Goal: Task Accomplishment & Management: Use online tool/utility

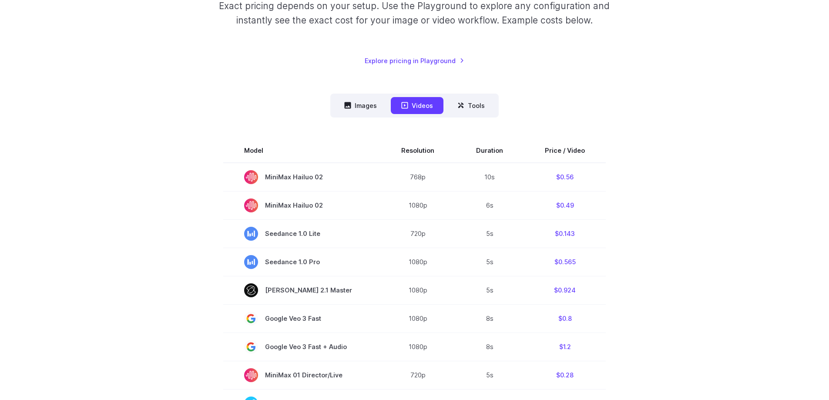
scroll to position [174, 0]
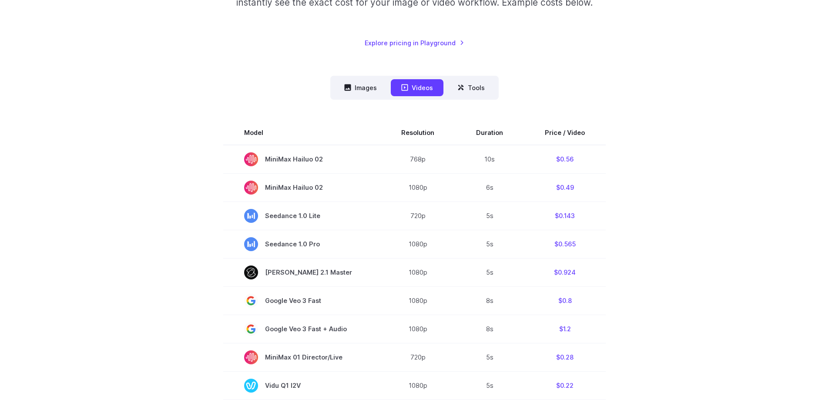
click at [344, 89] on button "Images" at bounding box center [361, 87] width 54 height 17
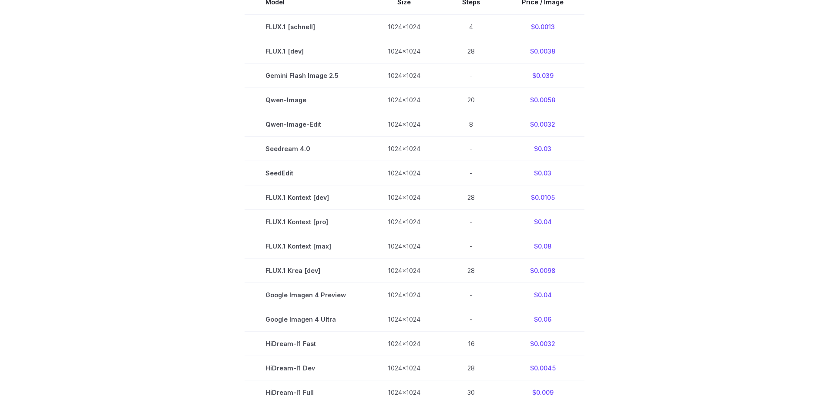
scroll to position [0, 0]
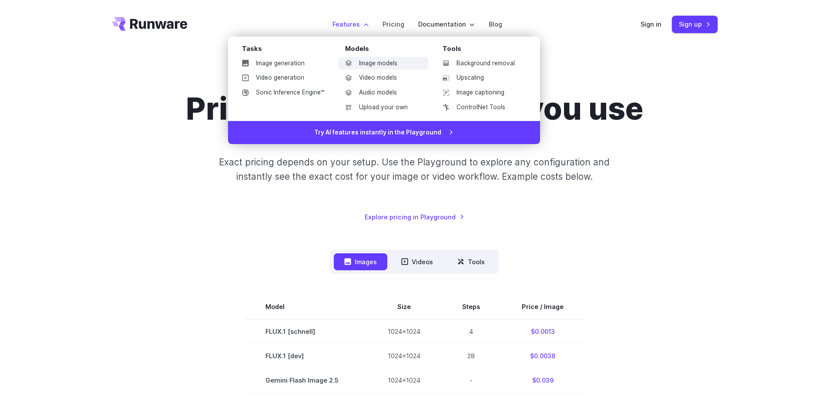
click at [367, 62] on link "Image models" at bounding box center [383, 63] width 90 height 13
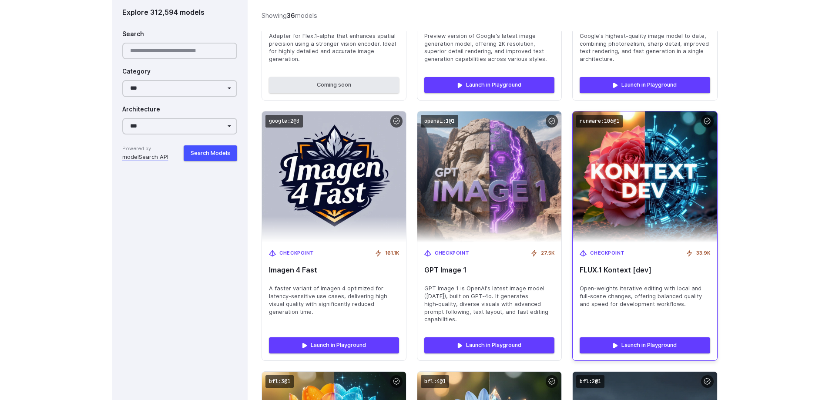
scroll to position [2349, 0]
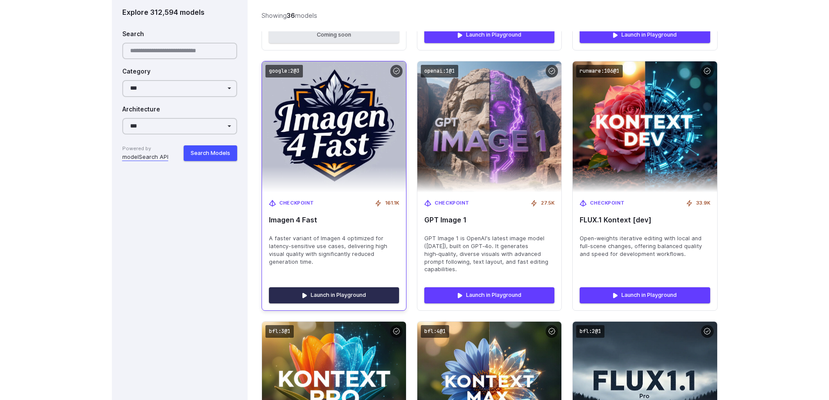
click at [316, 287] on link "Launch in Playground" at bounding box center [334, 295] width 130 height 16
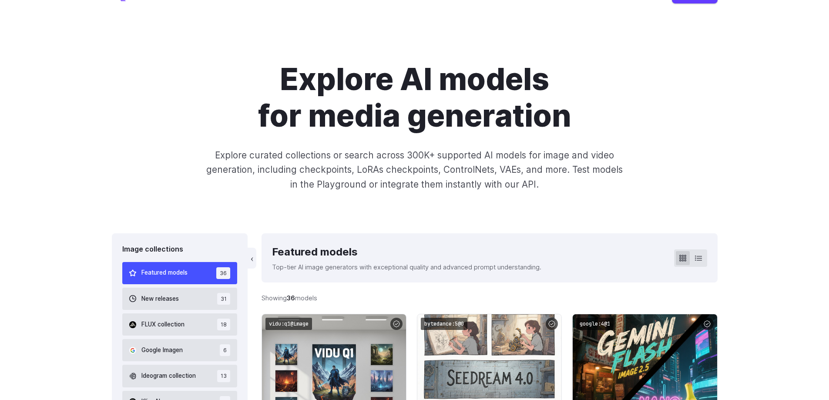
scroll to position [0, 0]
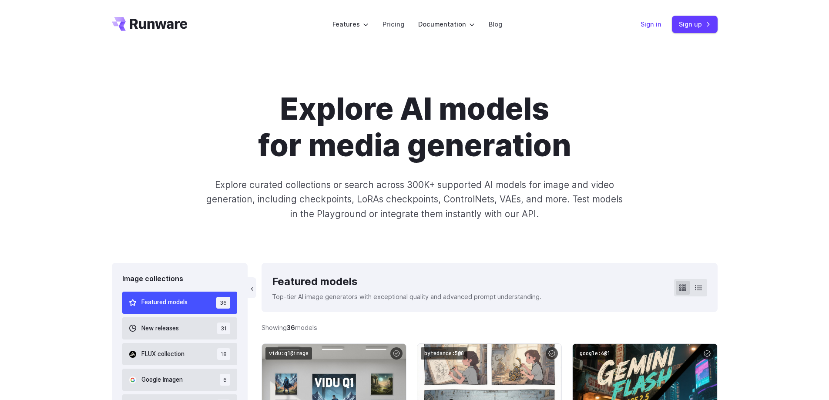
click at [647, 24] on link "Sign in" at bounding box center [650, 24] width 21 height 10
click at [714, 26] on link "Sign up" at bounding box center [695, 24] width 46 height 17
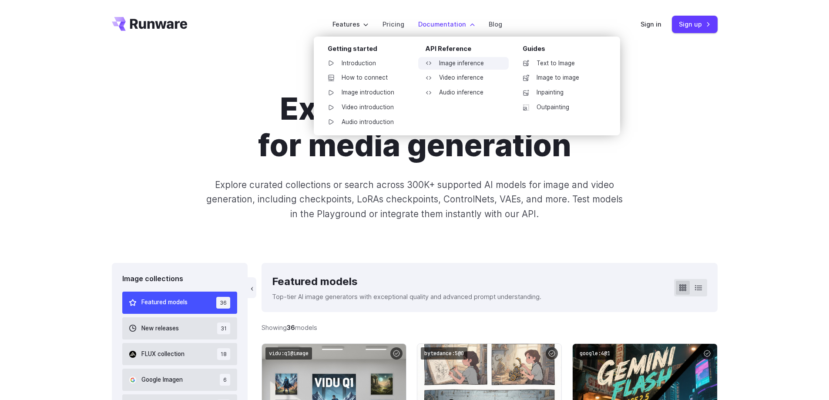
click at [449, 59] on link "Image inference" at bounding box center [463, 63] width 90 height 13
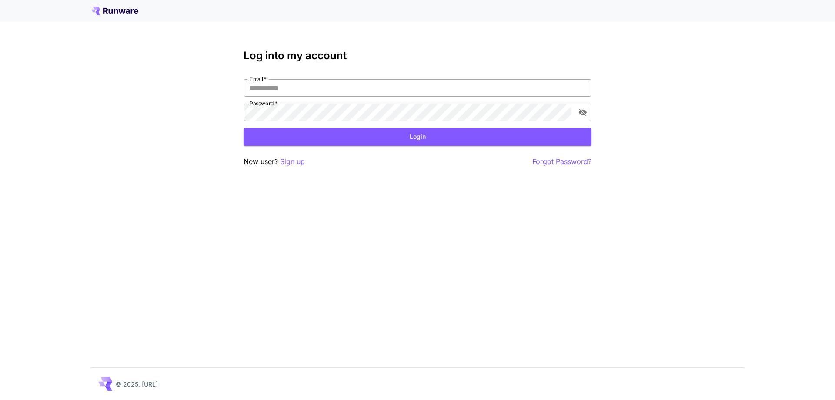
click at [472, 94] on div "Email   * Email   * Password   * Password   *" at bounding box center [418, 100] width 348 height 42
click at [473, 93] on input "Email   *" at bounding box center [418, 87] width 348 height 17
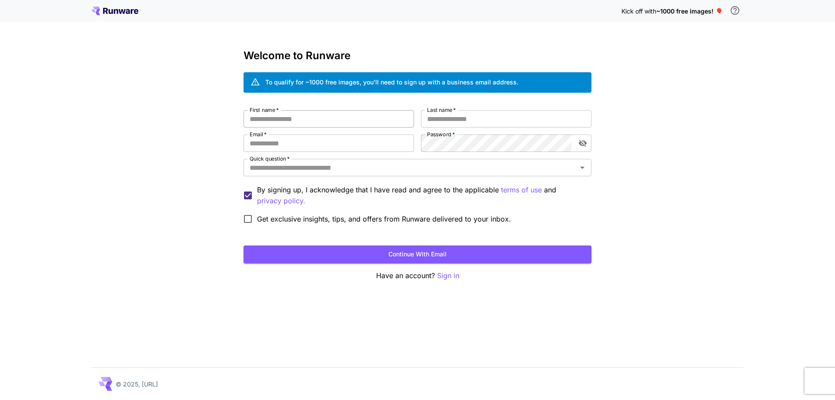
click at [377, 125] on input "First name   *" at bounding box center [329, 118] width 171 height 17
drag, startPoint x: 358, startPoint y: 84, endPoint x: 525, endPoint y: 82, distance: 167.5
click at [525, 82] on div "To qualify for ~1000 free images, you’ll need to sign up with a business email …" at bounding box center [418, 82] width 348 height 20
click at [526, 82] on div "To qualify for ~1000 free images, you’ll need to sign up with a business email …" at bounding box center [418, 82] width 348 height 20
click at [357, 120] on input "First name   *" at bounding box center [329, 118] width 171 height 17
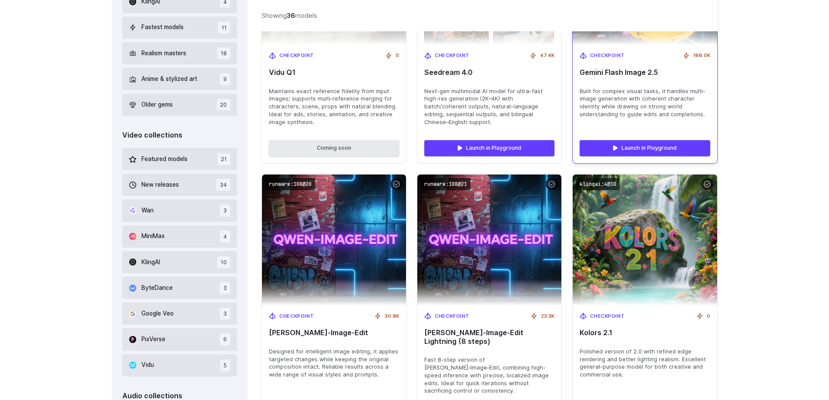
scroll to position [435, 0]
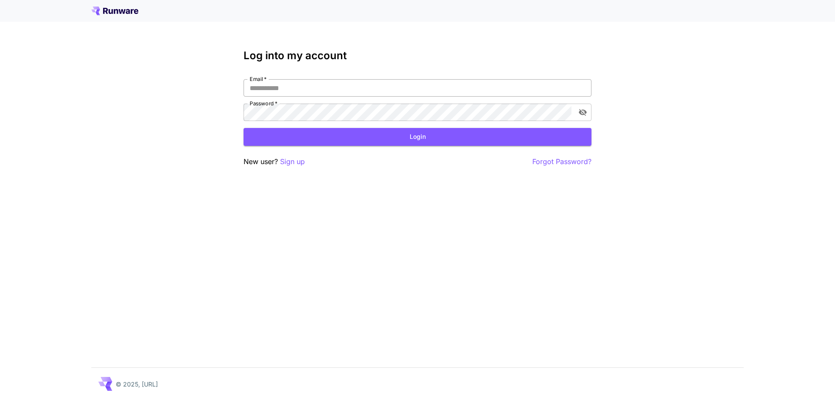
click at [347, 84] on input "Email   *" at bounding box center [418, 87] width 348 height 17
click at [308, 163] on div "New user? Sign up Forgot Password?" at bounding box center [418, 161] width 348 height 11
click at [286, 158] on p "Sign up" at bounding box center [292, 161] width 25 height 11
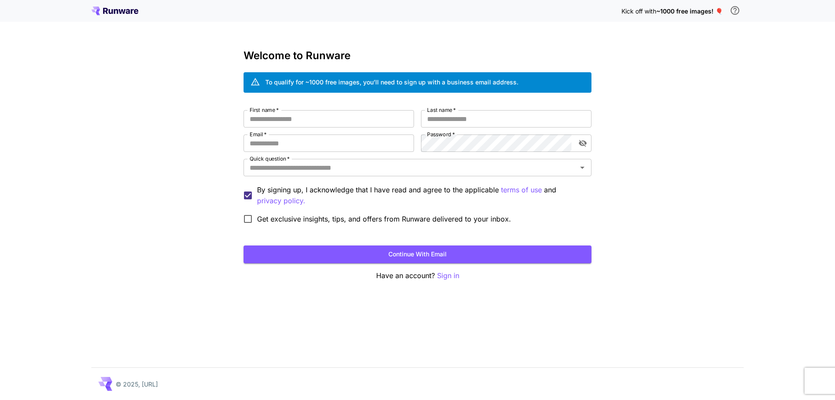
click at [298, 106] on div "Welcome to Runware To qualify for ~1000 free images, you’ll need to sign up wit…" at bounding box center [418, 165] width 348 height 231
click at [298, 130] on div "First name   * First name   * Last name   * Last name   * Email   * Email   * P…" at bounding box center [418, 169] width 348 height 118
click at [305, 119] on input "First name   *" at bounding box center [329, 118] width 171 height 17
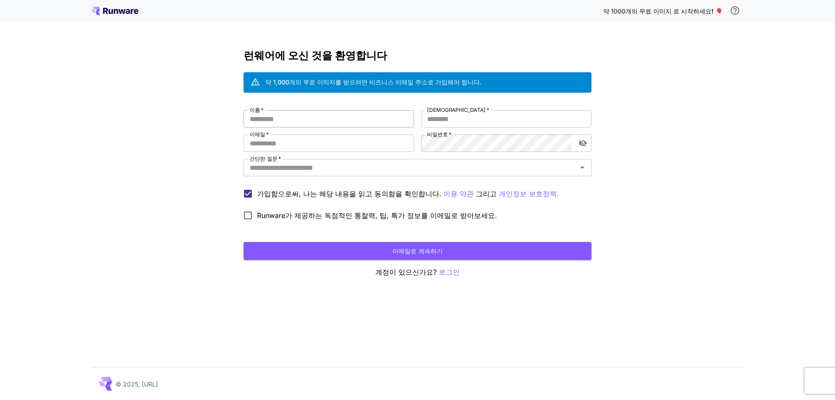
click at [311, 124] on input "이름   *" at bounding box center [329, 118] width 171 height 17
type input "******"
type input "****"
type input "**********"
click at [573, 168] on input "간단한 질문   *" at bounding box center [410, 167] width 328 height 12
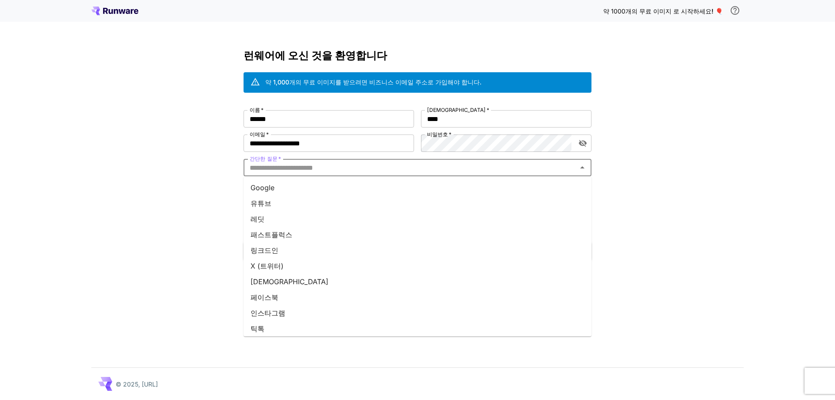
click at [273, 206] on li "유튜브" at bounding box center [418, 203] width 348 height 16
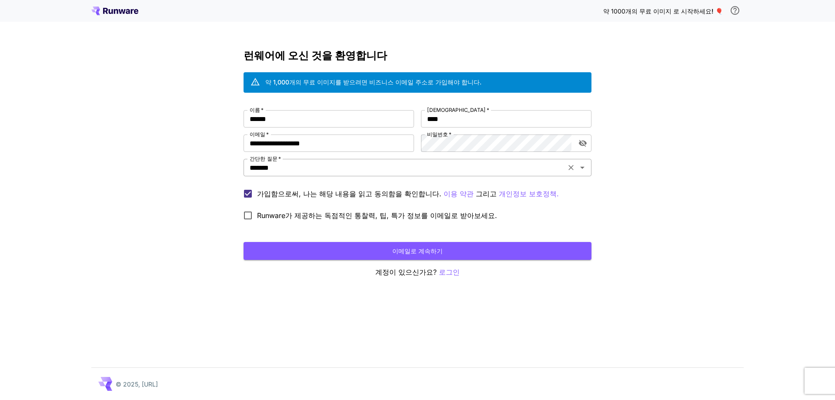
click at [296, 169] on input "*******" at bounding box center [404, 167] width 317 height 12
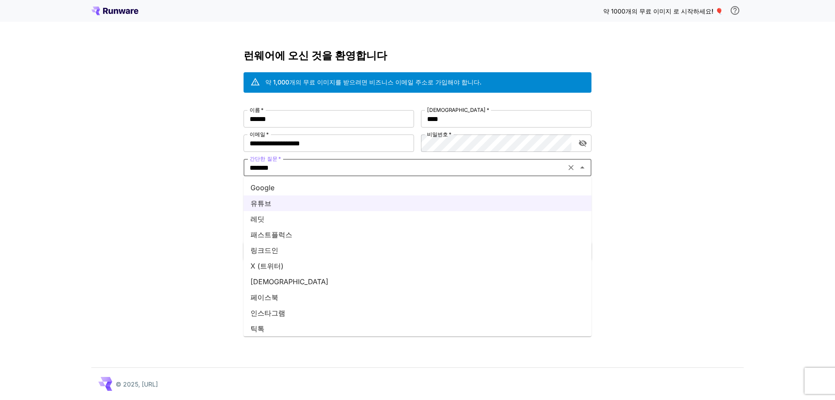
click at [264, 219] on li "레딧" at bounding box center [418, 219] width 348 height 16
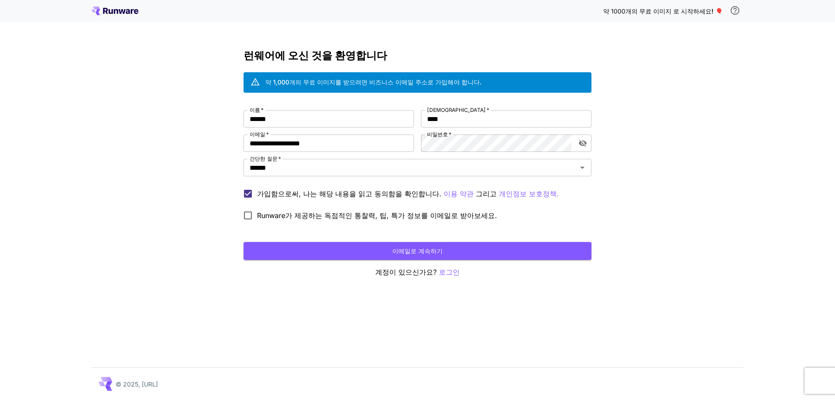
click at [167, 218] on div "**********" at bounding box center [417, 200] width 835 height 400
click at [287, 219] on font "Runware가 제공하는 독점적인 통찰력, 팁, 특가 정보를 이메일로 받아보세요." at bounding box center [377, 215] width 240 height 9
click at [335, 255] on button "이메일로 계속하기" at bounding box center [418, 251] width 348 height 18
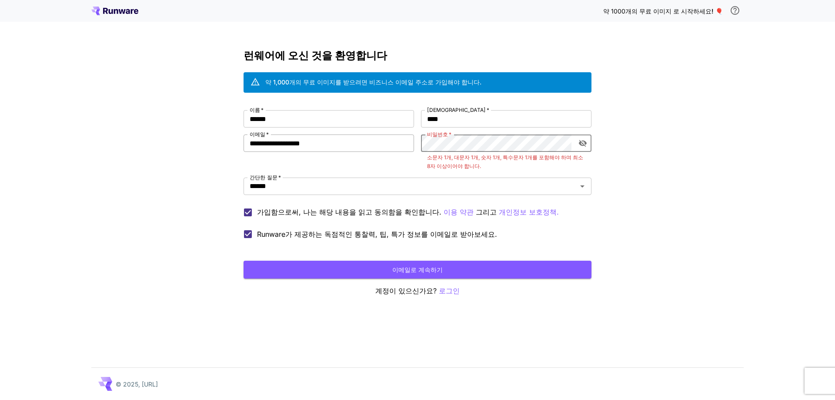
click at [355, 145] on div "**********" at bounding box center [418, 176] width 348 height 133
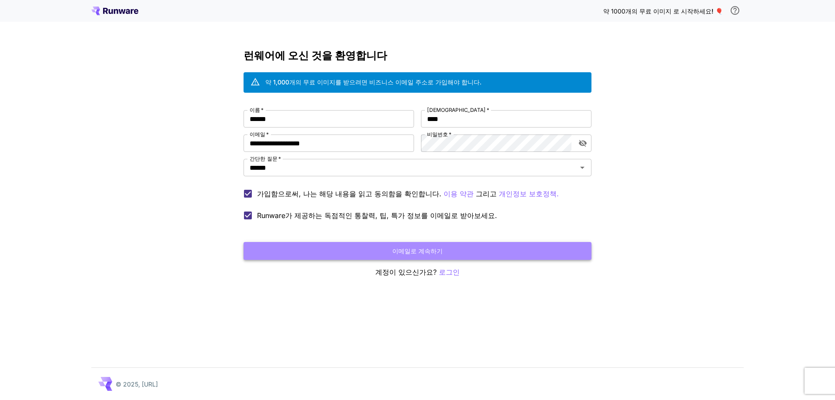
click at [427, 258] on button "이메일로 계속하기" at bounding box center [418, 251] width 348 height 18
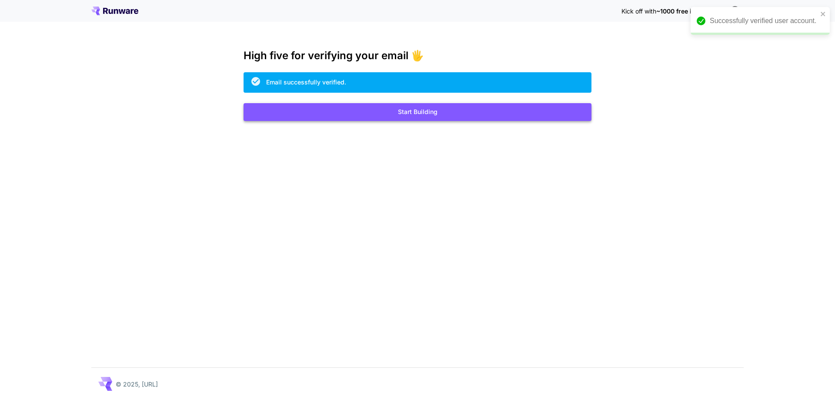
click at [443, 114] on button "Start Building" at bounding box center [418, 112] width 348 height 18
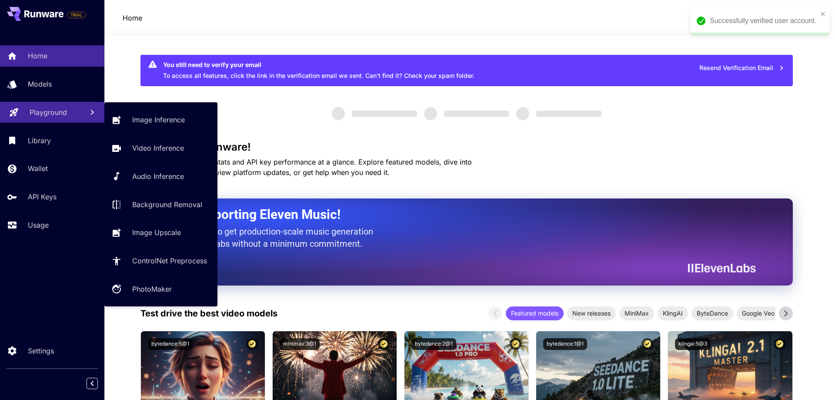
click at [48, 121] on link "Playground" at bounding box center [52, 112] width 104 height 21
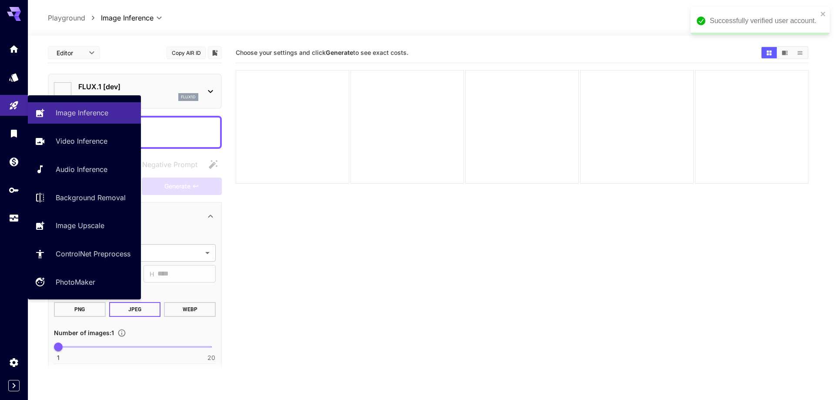
type input "**********"
click at [101, 116] on p "Image Inference" at bounding box center [83, 112] width 53 height 10
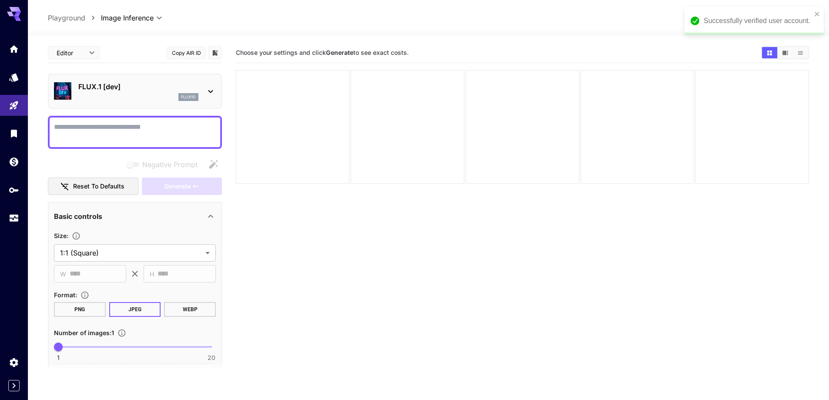
click at [170, 95] on div "flux1d" at bounding box center [138, 97] width 120 height 8
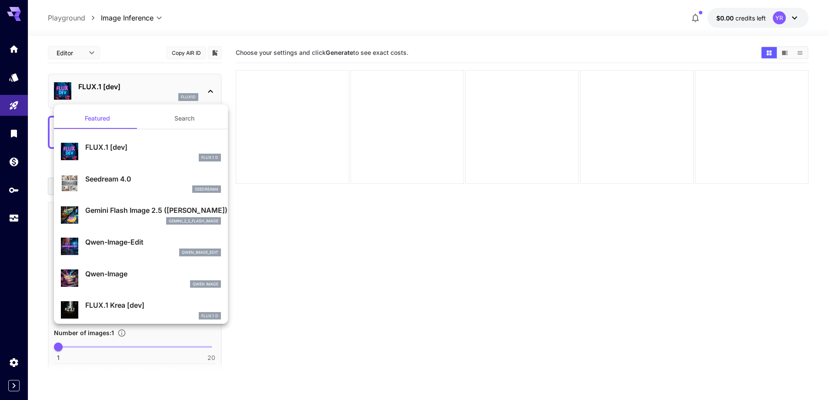
click at [175, 120] on button "Search" at bounding box center [184, 118] width 87 height 21
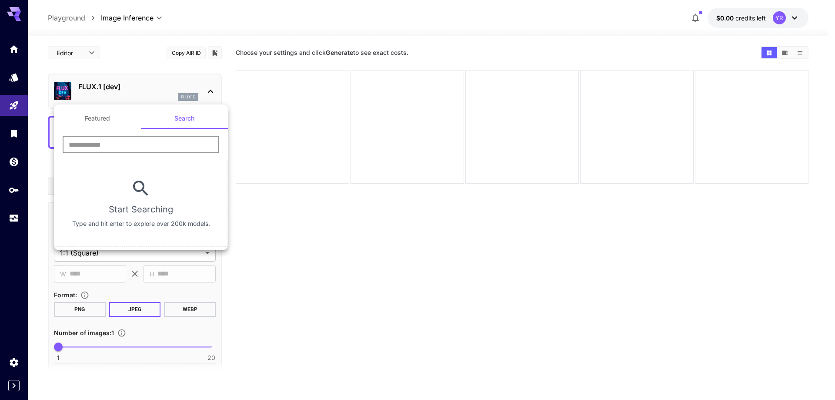
click at [103, 148] on input "text" at bounding box center [141, 144] width 157 height 17
type input "*****"
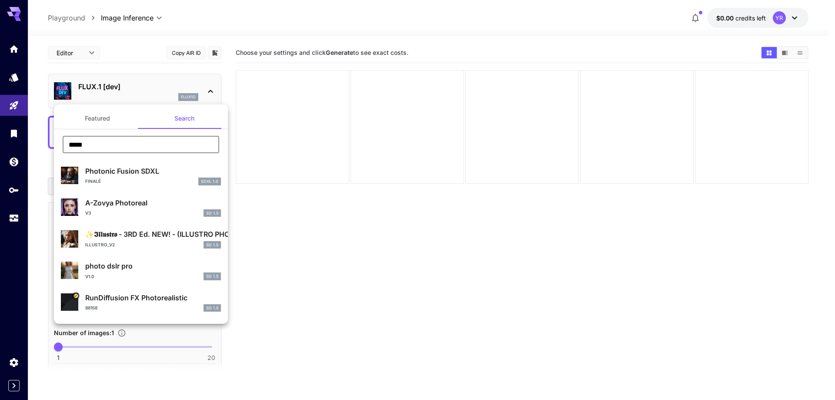
click at [342, 300] on div at bounding box center [417, 200] width 835 height 400
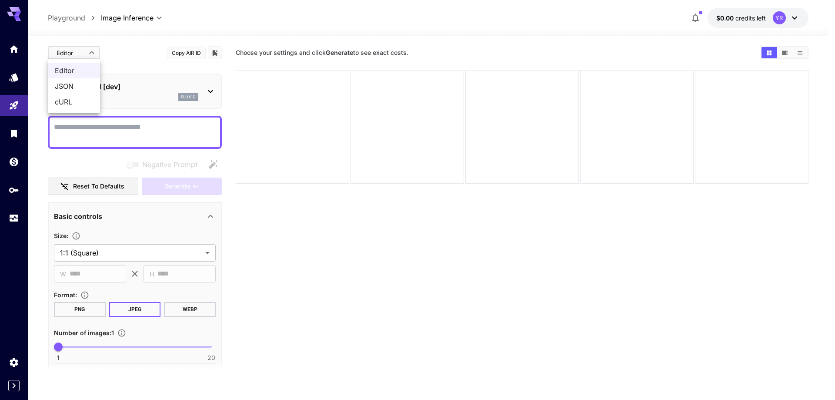
click at [81, 47] on body "**********" at bounding box center [417, 234] width 835 height 469
click at [81, 90] on span "JSON" at bounding box center [74, 86] width 38 height 10
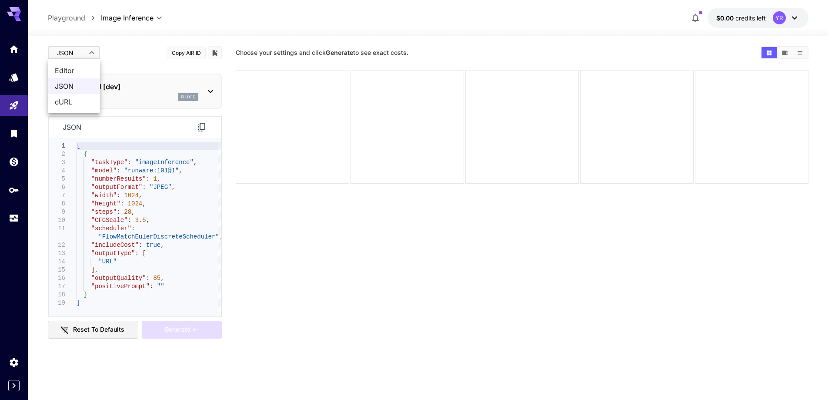
click at [78, 47] on body "**********" at bounding box center [417, 234] width 835 height 469
click at [78, 100] on span "cURL" at bounding box center [74, 102] width 38 height 10
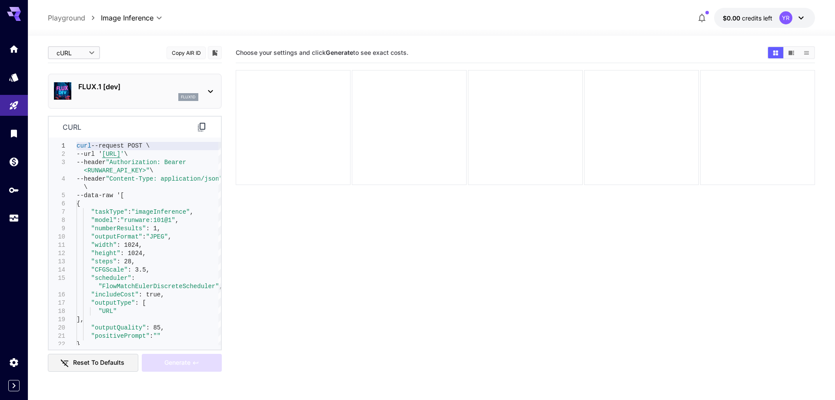
click at [72, 57] on body "**********" at bounding box center [417, 234] width 835 height 469
click at [74, 70] on span "Editor" at bounding box center [74, 70] width 38 height 10
type input "****"
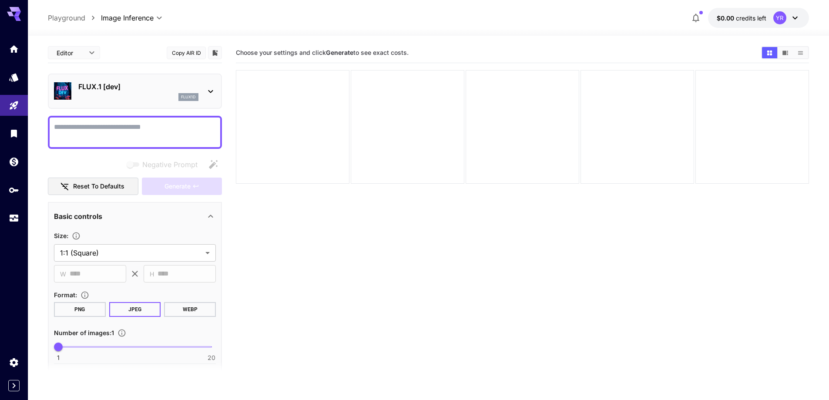
click at [337, 258] on section "Choose your settings and click Generate to see exact costs." at bounding box center [522, 243] width 573 height 400
click at [165, 100] on div "flux1d" at bounding box center [138, 97] width 120 height 8
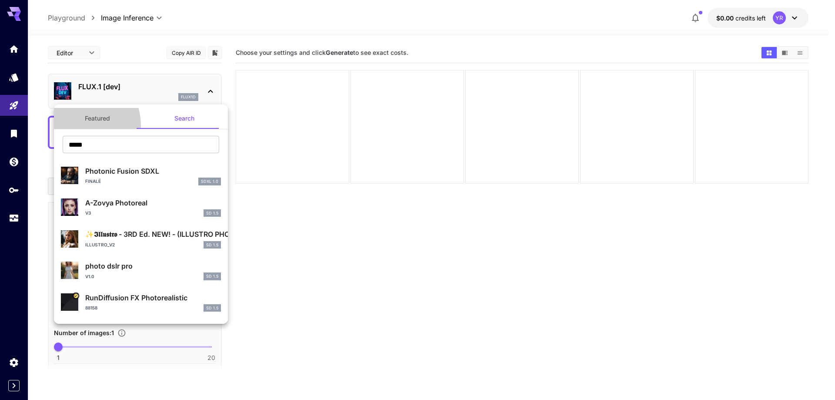
click at [74, 126] on button "Featured" at bounding box center [97, 118] width 87 height 21
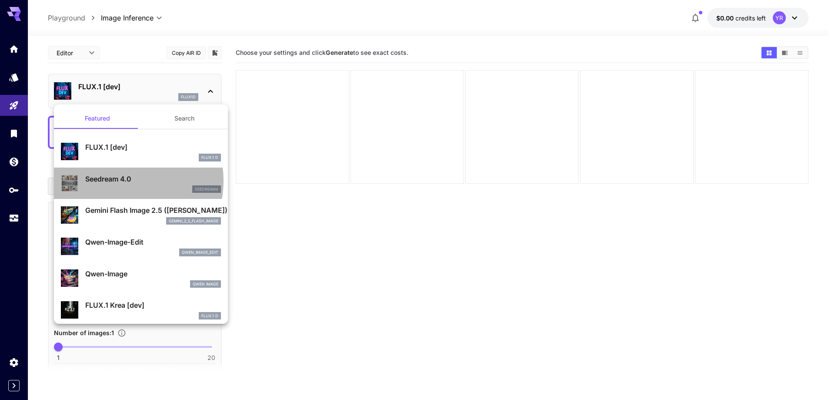
click at [121, 181] on p "Seedream 4.0" at bounding box center [153, 179] width 136 height 10
type input "**********"
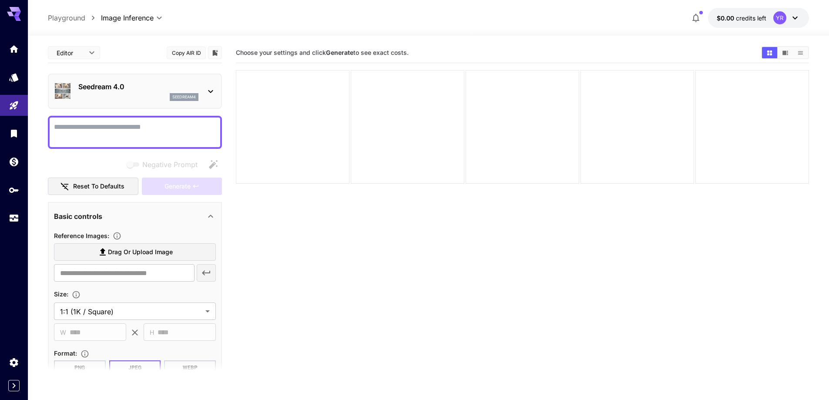
click at [108, 81] on p "Seedream 4.0" at bounding box center [138, 86] width 120 height 10
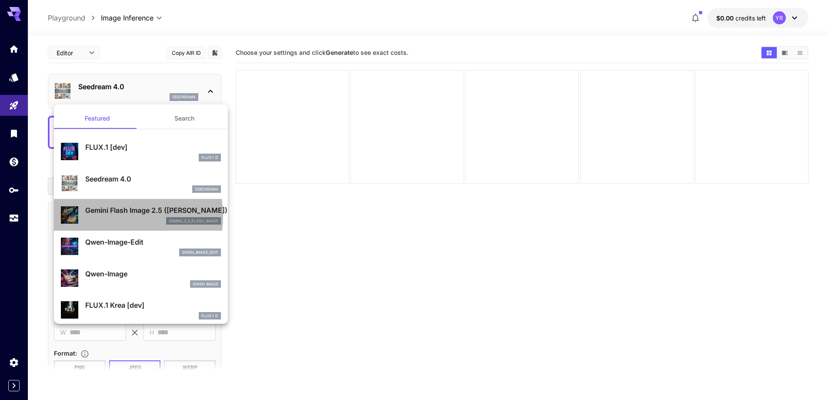
click at [113, 216] on div "Gemini Flash Image 2.5 ([PERSON_NAME]) gemini_2_5_flash_image" at bounding box center [153, 215] width 136 height 20
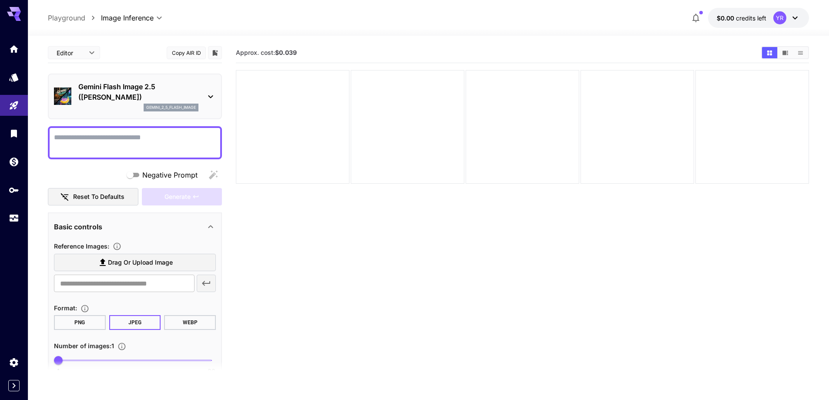
click at [253, 246] on section "Approx. cost: $0.039" at bounding box center [522, 243] width 573 height 400
click at [23, 74] on link at bounding box center [14, 77] width 28 height 21
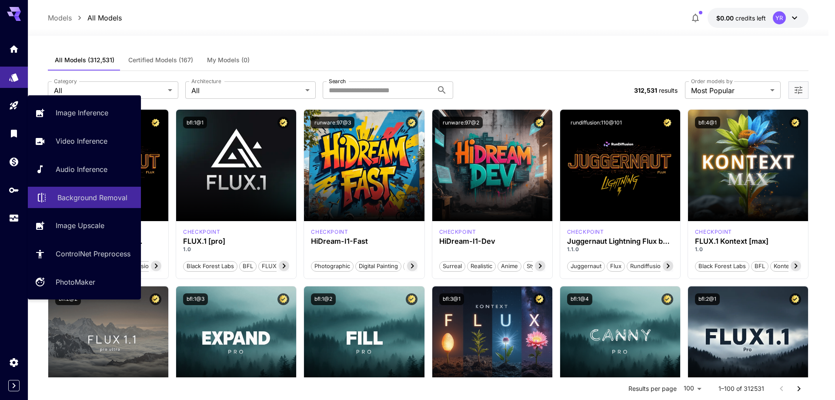
click at [78, 197] on p "Background Removal" at bounding box center [92, 197] width 70 height 10
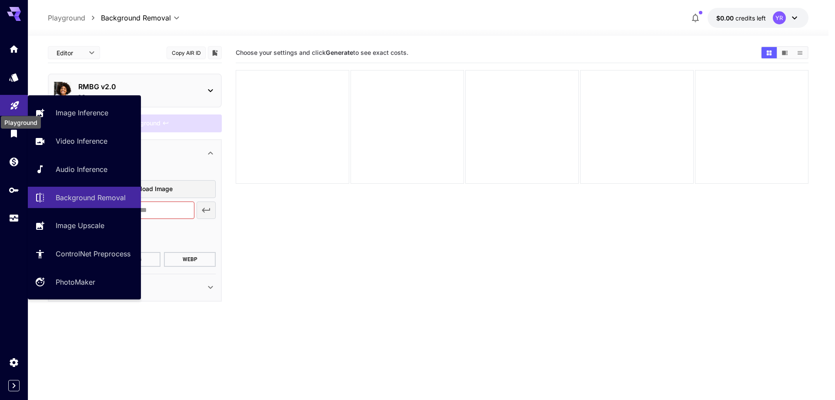
click at [12, 109] on link at bounding box center [14, 105] width 28 height 21
type input "**********"
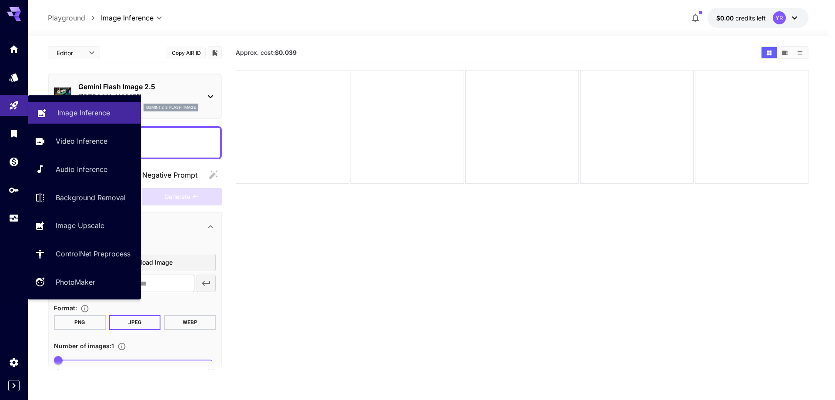
click at [53, 114] on link "Image Inference" at bounding box center [84, 112] width 113 height 21
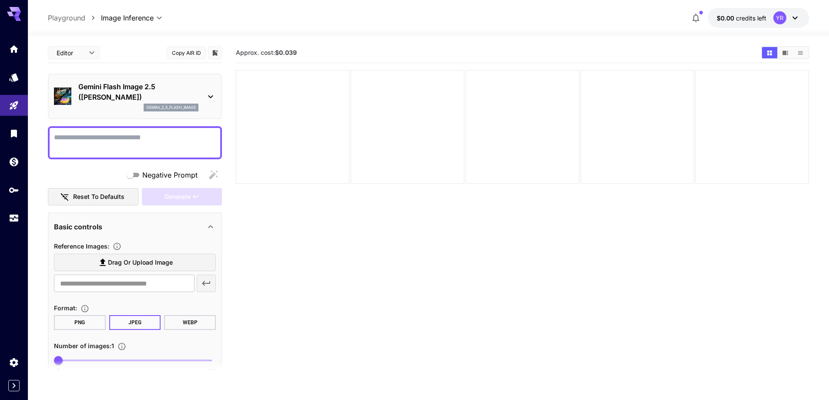
click at [304, 245] on section "Approx. cost: $0.039" at bounding box center [522, 243] width 573 height 400
click at [699, 18] on icon "button" at bounding box center [695, 18] width 10 height 10
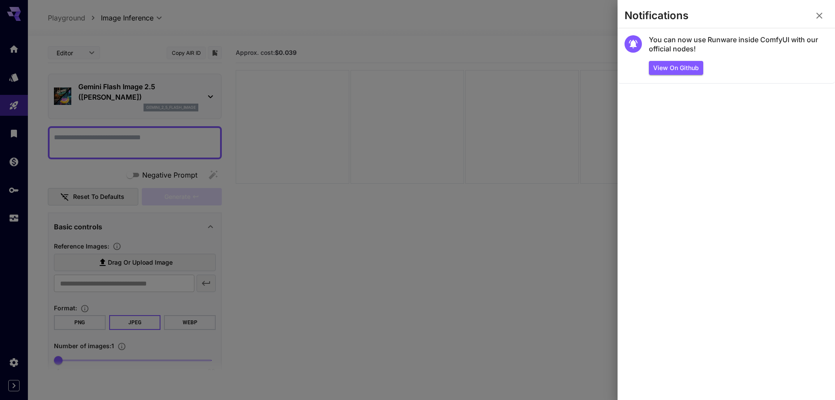
click at [825, 14] on button "button" at bounding box center [819, 15] width 17 height 17
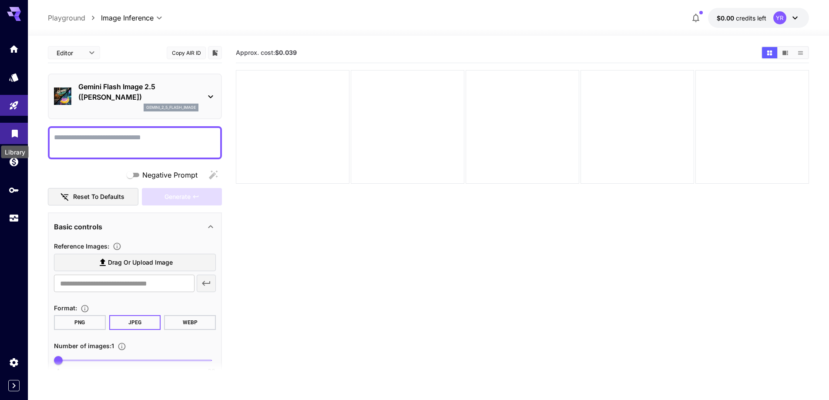
click at [17, 138] on link at bounding box center [14, 133] width 28 height 21
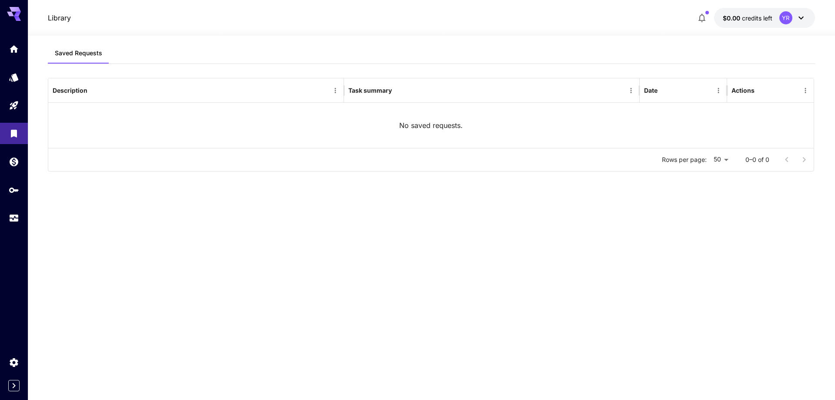
click at [28, 102] on div at bounding box center [14, 200] width 28 height 400
drag, startPoint x: 18, startPoint y: 101, endPoint x: 16, endPoint y: 86, distance: 15.5
click at [18, 101] on icon "Playground" at bounding box center [14, 103] width 10 height 10
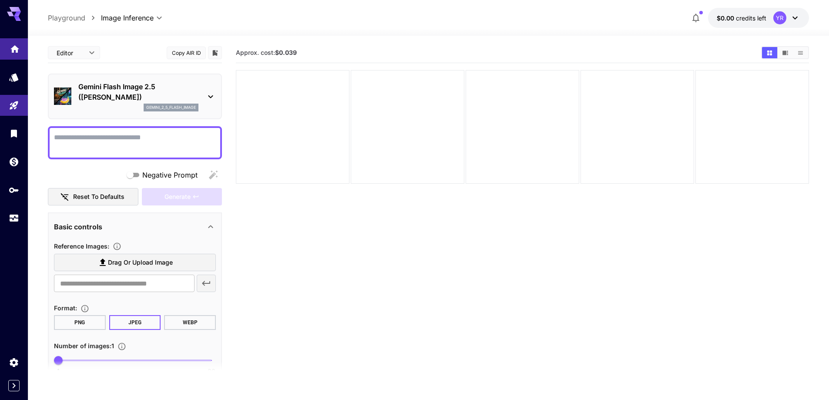
click at [8, 55] on link at bounding box center [14, 48] width 28 height 21
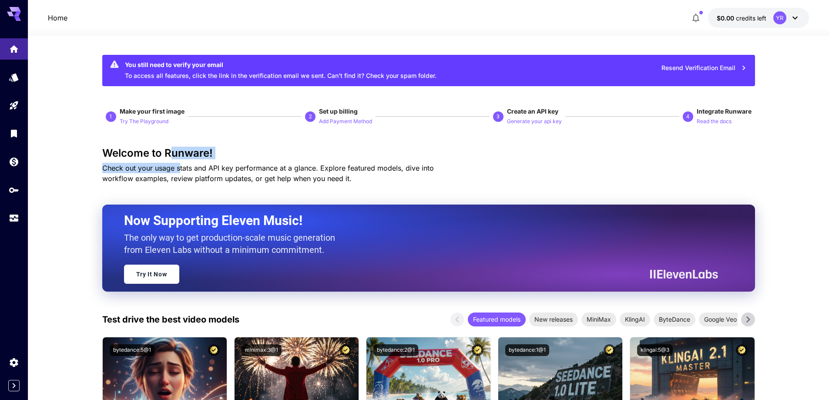
drag, startPoint x: 169, startPoint y: 136, endPoint x: 183, endPoint y: 175, distance: 41.6
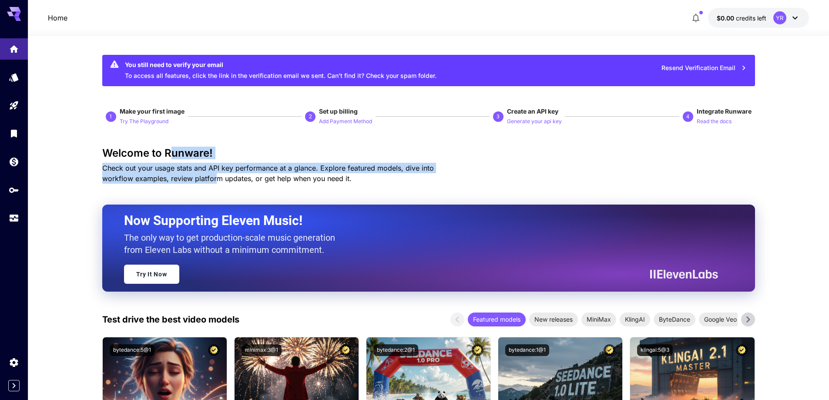
click at [183, 175] on span "Check out your usage stats and API key performance at a glance. Explore feature…" at bounding box center [268, 173] width 332 height 19
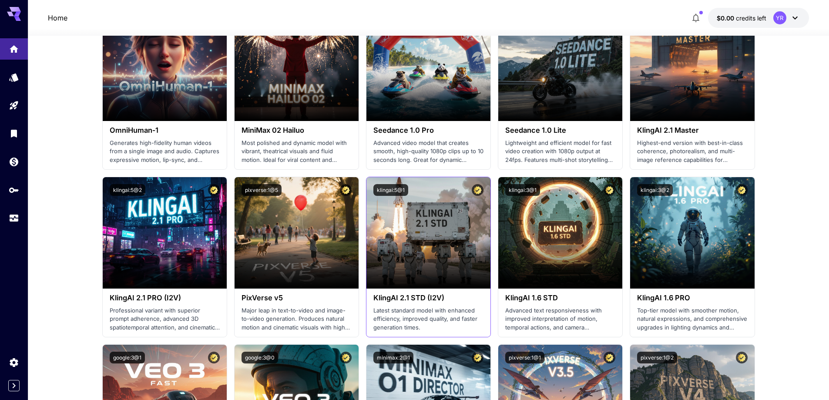
scroll to position [305, 0]
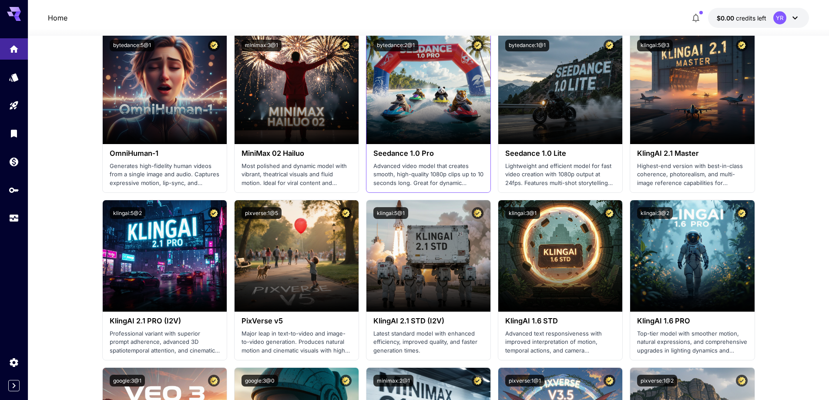
click at [426, 182] on p "Advanced video model that creates smooth, high-quality 1080p clips up to 10 sec…" at bounding box center [428, 175] width 110 height 26
click at [426, 152] on h3 "Seedance 1.0 Pro" at bounding box center [428, 153] width 110 height 8
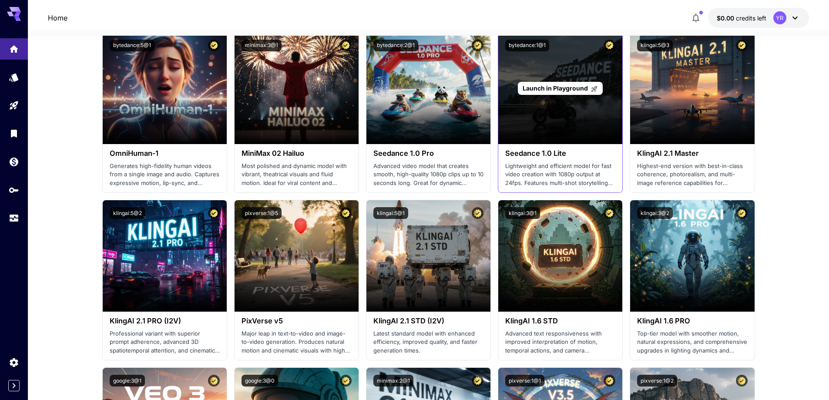
click at [573, 143] on div "Launch in Playground" at bounding box center [560, 88] width 124 height 111
click at [586, 87] on span "Launch in Playground" at bounding box center [555, 87] width 65 height 7
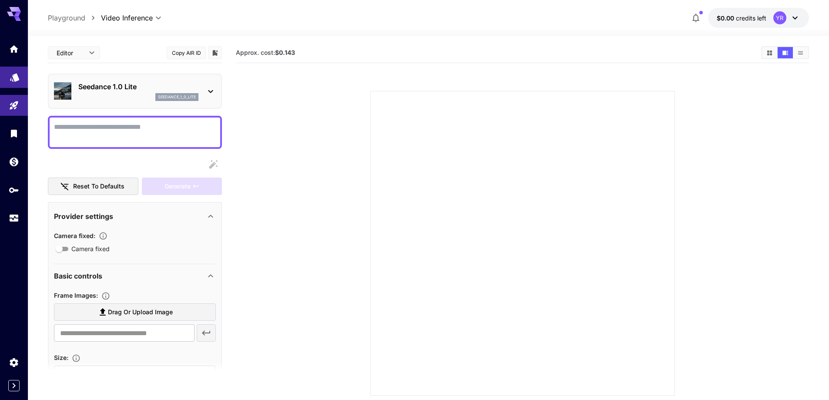
click at [20, 84] on link at bounding box center [14, 77] width 28 height 21
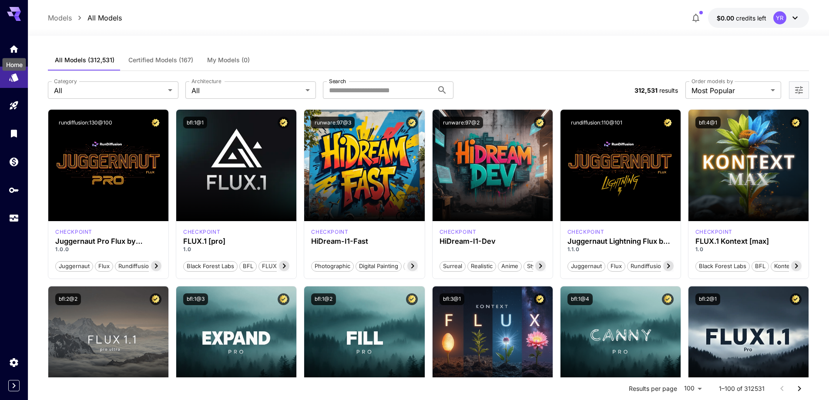
click at [143, 61] on span "Certified Models (167)" at bounding box center [160, 60] width 65 height 8
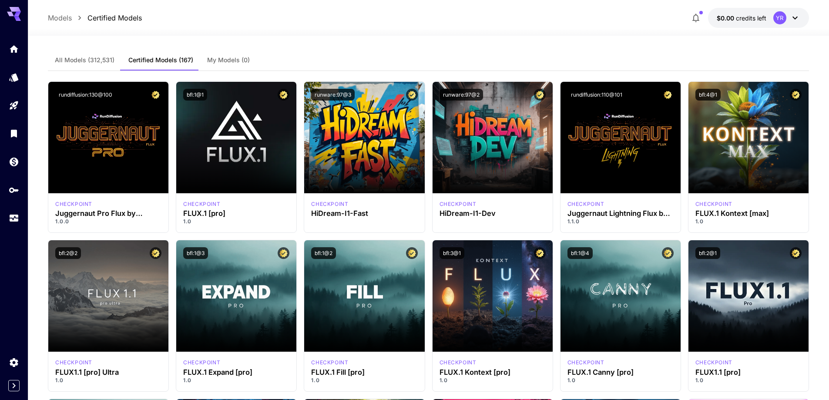
click at [77, 57] on span "All Models (312,531)" at bounding box center [85, 60] width 60 height 8
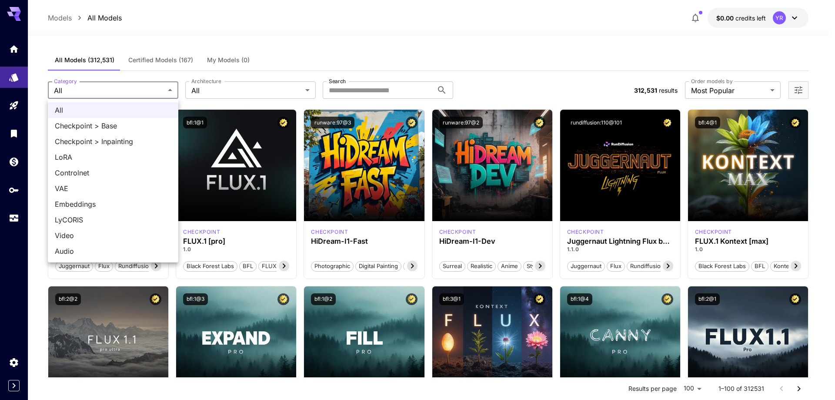
click at [194, 96] on div at bounding box center [417, 200] width 835 height 400
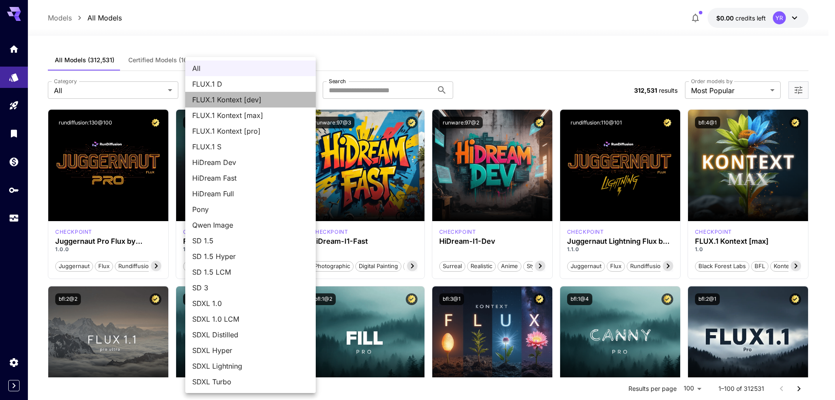
click at [245, 102] on span "FLUX.1 Kontext [dev]" at bounding box center [250, 99] width 117 height 10
type input "**********"
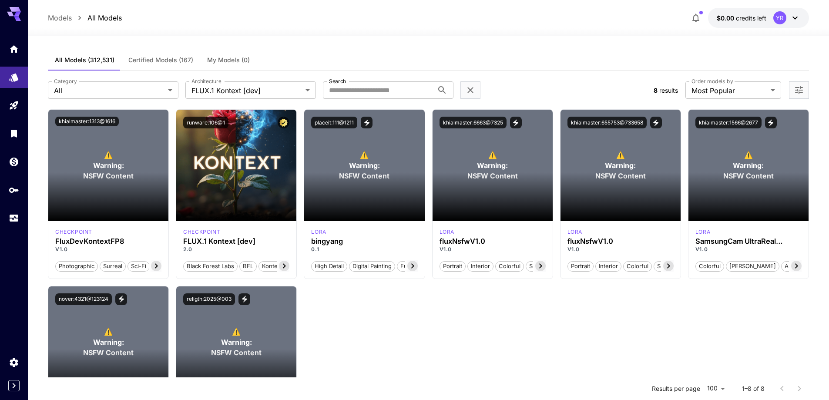
click at [577, 327] on div "⚠️ Warning: NSFW Content Launch in Playground khialmaster:1313@1616 checkpoint …" at bounding box center [428, 282] width 761 height 346
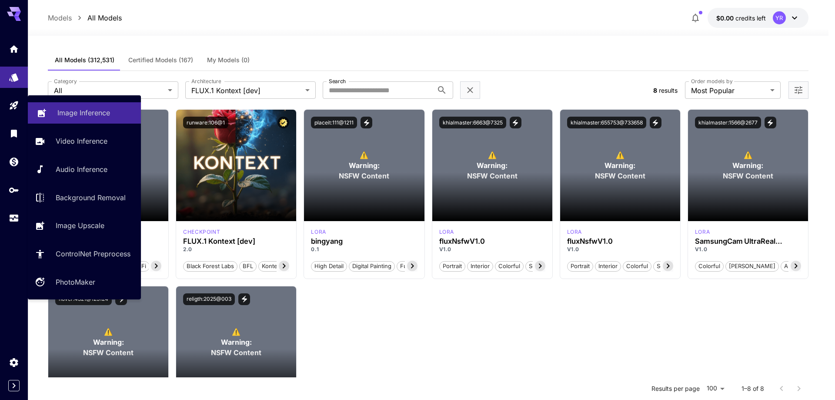
click at [79, 113] on p "Image Inference" at bounding box center [83, 112] width 53 height 10
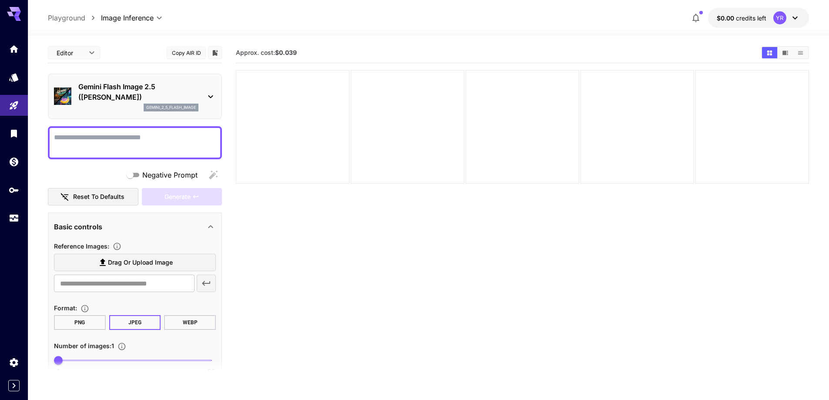
click at [208, 90] on div "Gemini Flash Image 2.5 ([PERSON_NAME]) gemini_2_5_flash_image" at bounding box center [135, 96] width 162 height 37
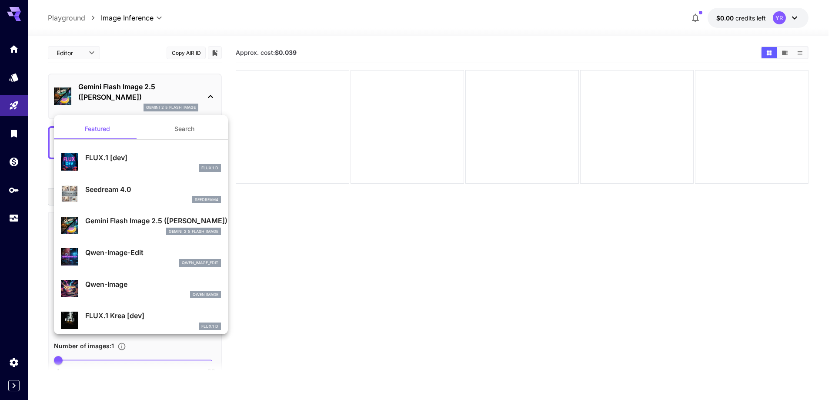
click at [318, 239] on div at bounding box center [417, 200] width 835 height 400
